Goal: Information Seeking & Learning: Learn about a topic

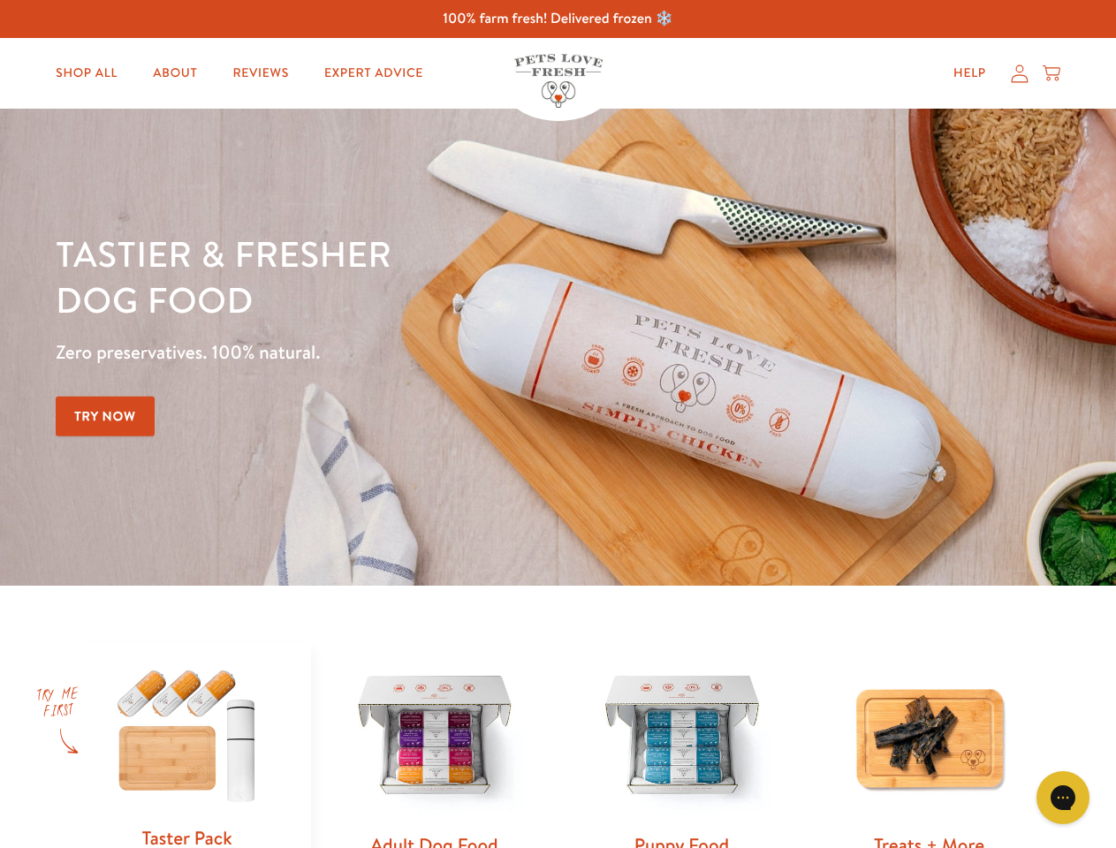
click at [557, 424] on div "Tastier & fresher dog food Zero preservatives. 100% natural. Try Now" at bounding box center [391, 347] width 670 height 233
click at [1063, 798] on icon "Gorgias live chat" at bounding box center [1062, 797] width 17 height 17
